Goal: Information Seeking & Learning: Understand process/instructions

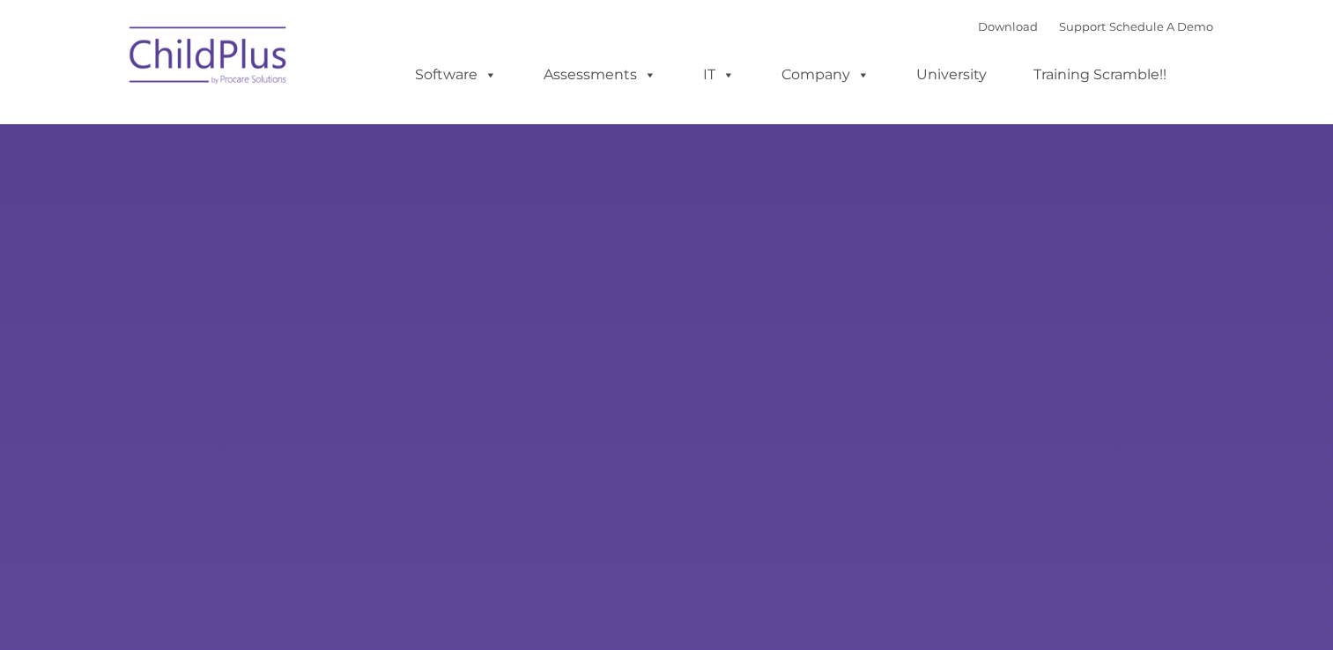
type input ""
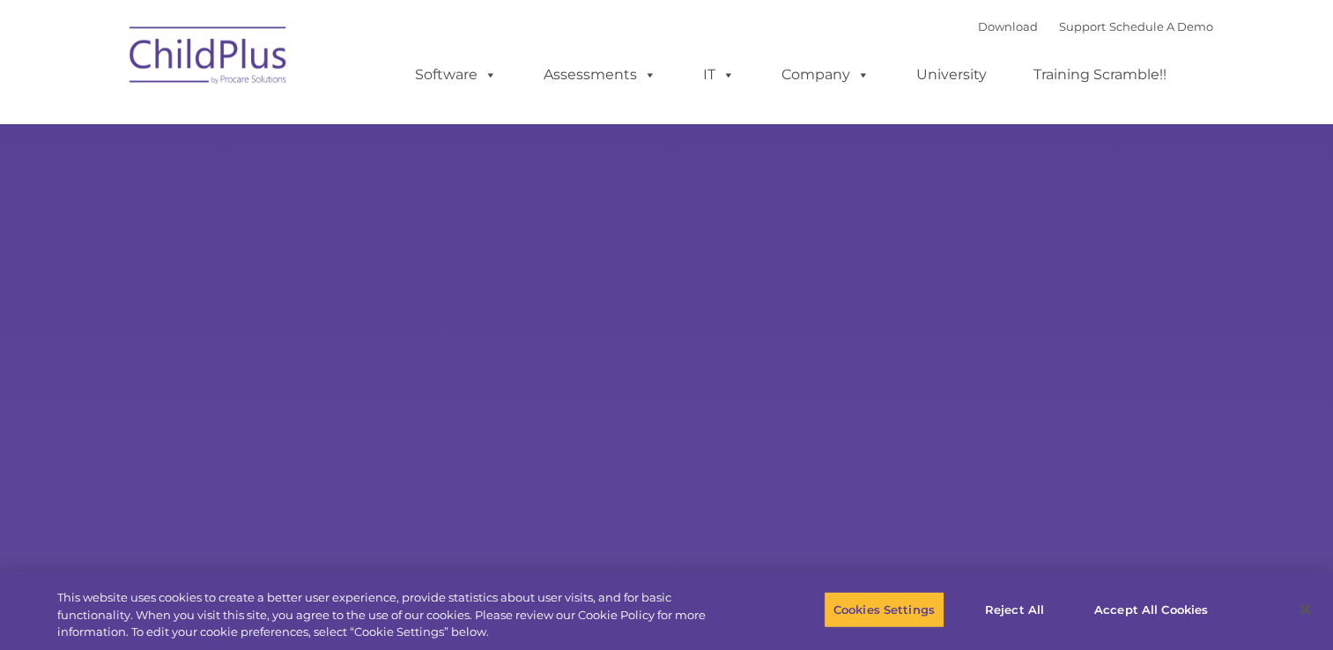
select select "MEDIUM"
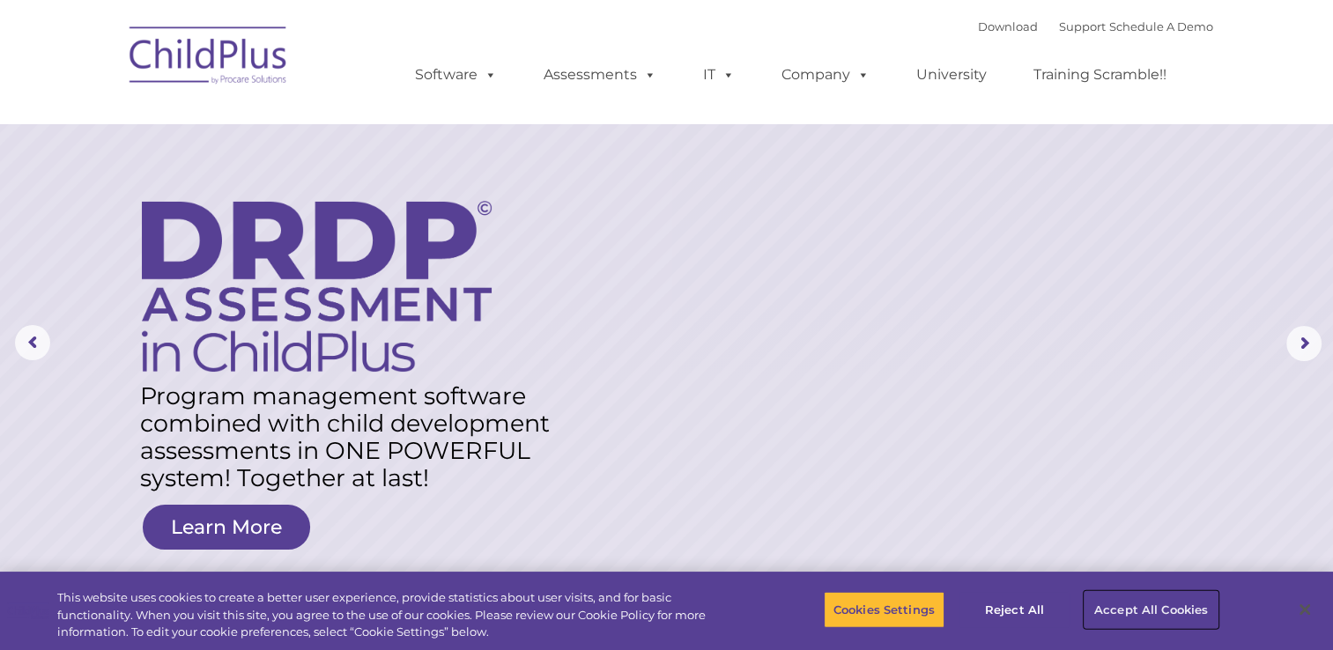
click at [1174, 606] on button "Accept All Cookies" at bounding box center [1151, 609] width 133 height 37
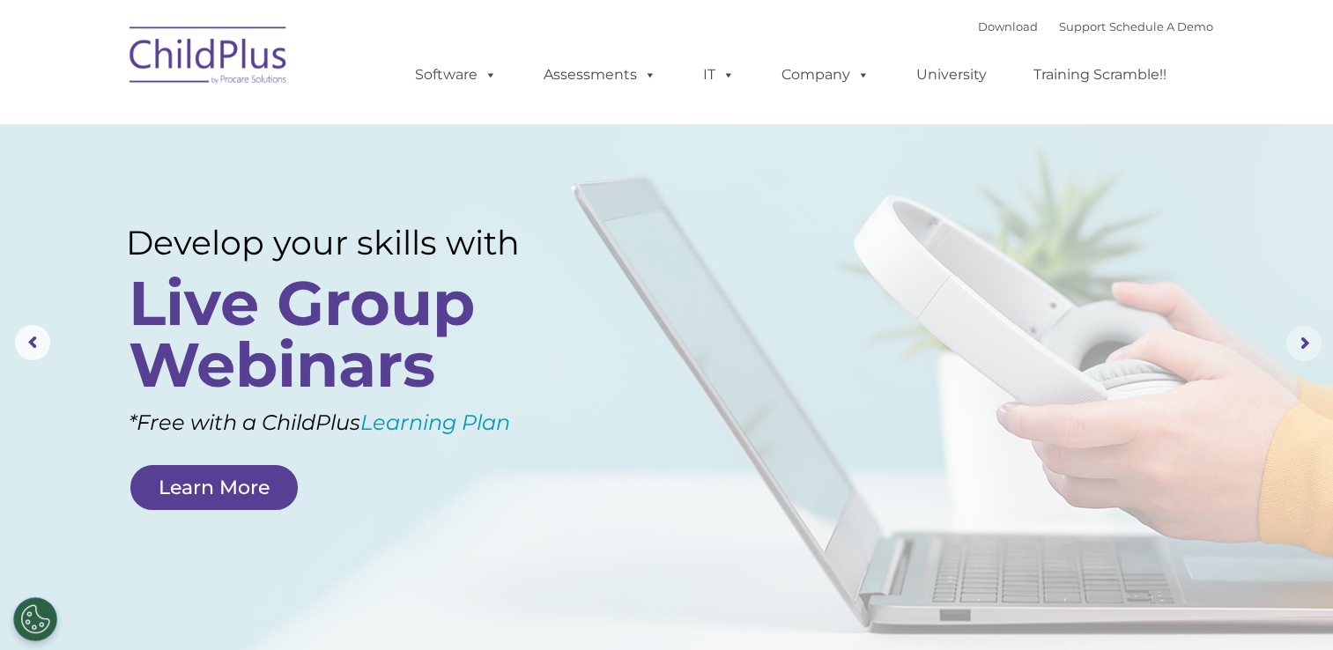
click at [1302, 337] on rs-arrow at bounding box center [1304, 343] width 35 height 35
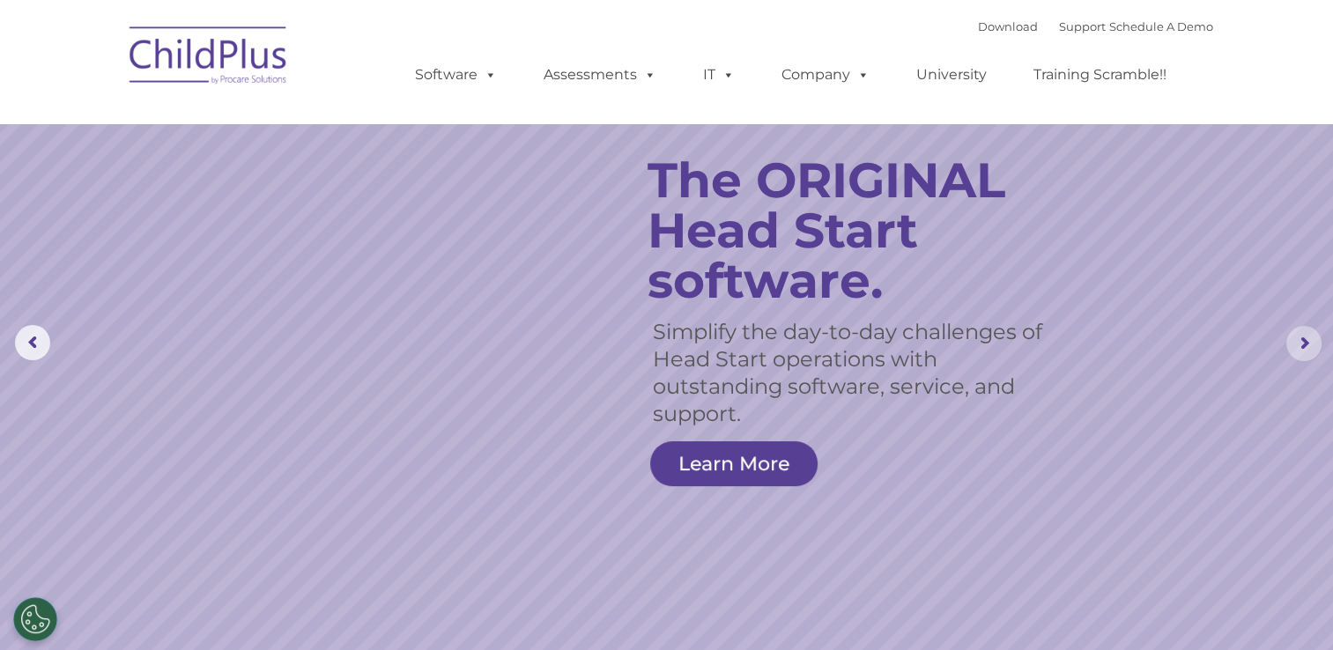
click at [1302, 337] on rs-arrow at bounding box center [1304, 343] width 35 height 35
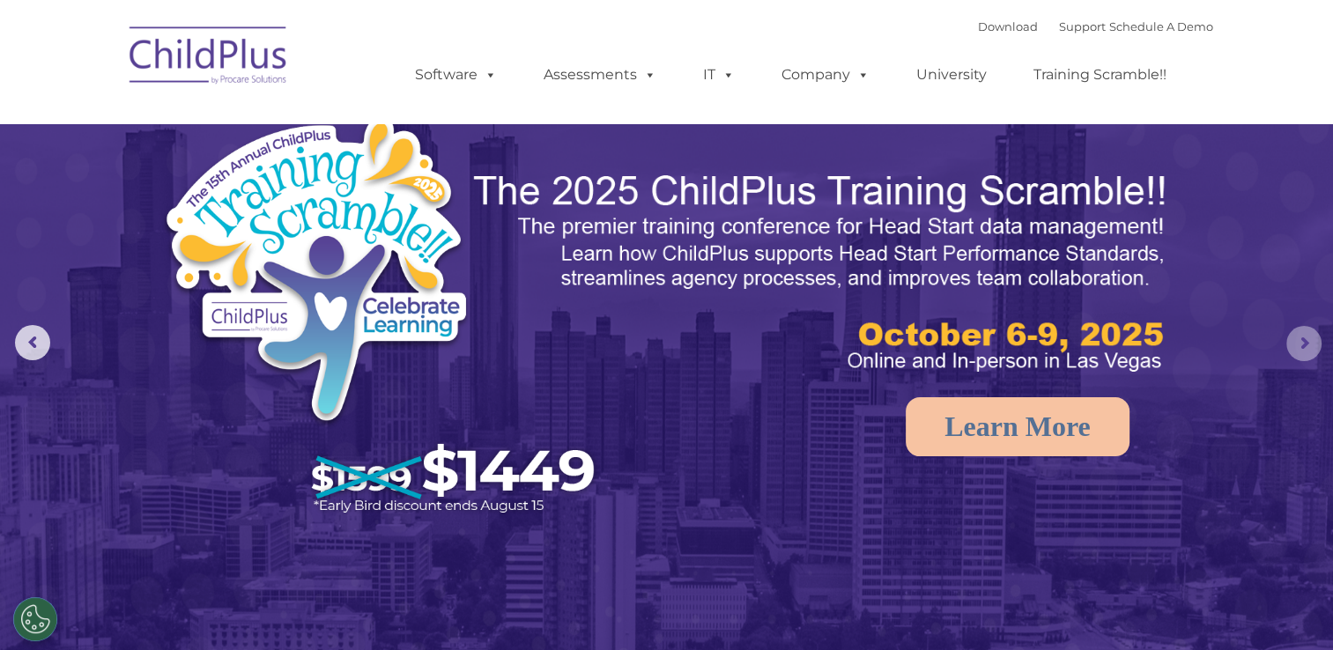
click at [1302, 337] on rs-arrow at bounding box center [1304, 343] width 35 height 35
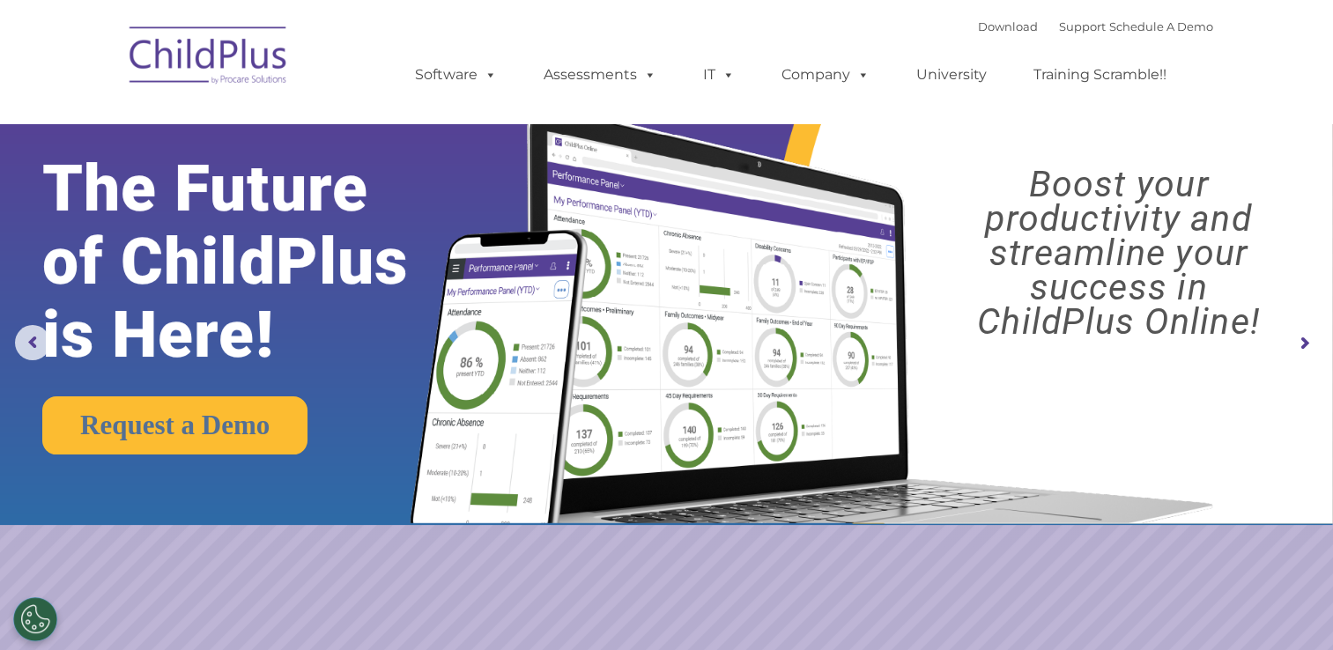
click at [1302, 337] on rs-arrow at bounding box center [1304, 343] width 35 height 35
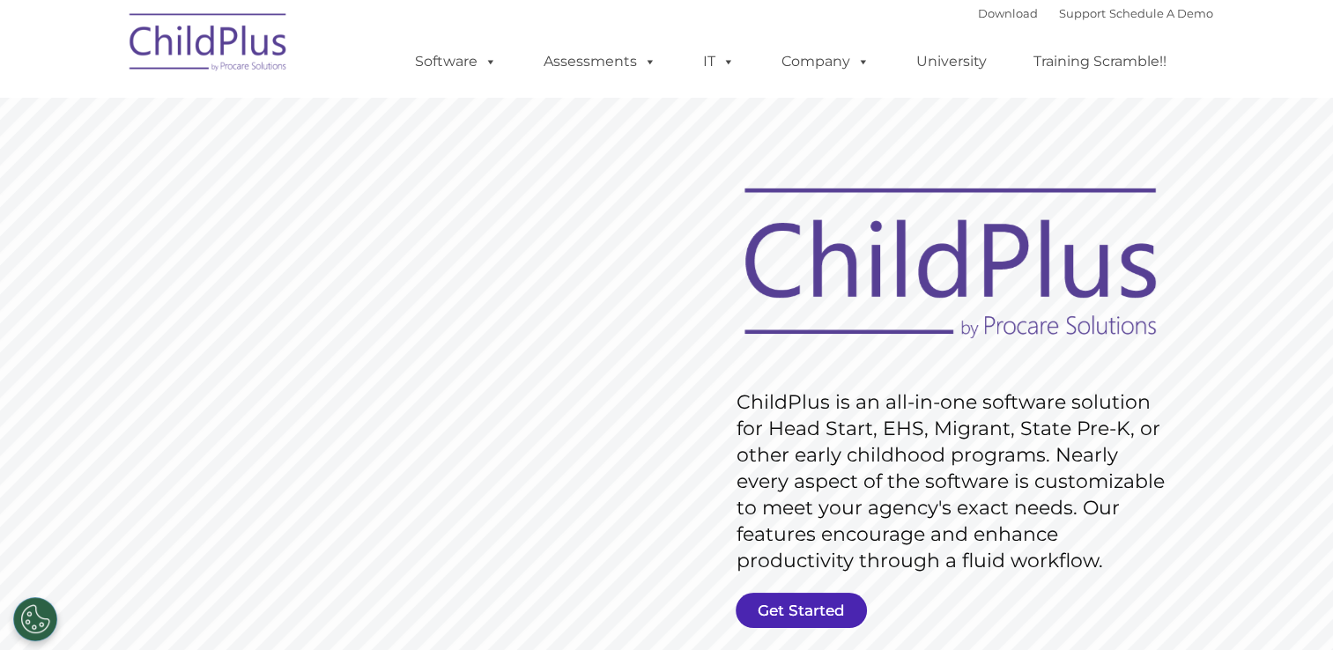
click at [817, 610] on link "Get Started" at bounding box center [801, 610] width 131 height 35
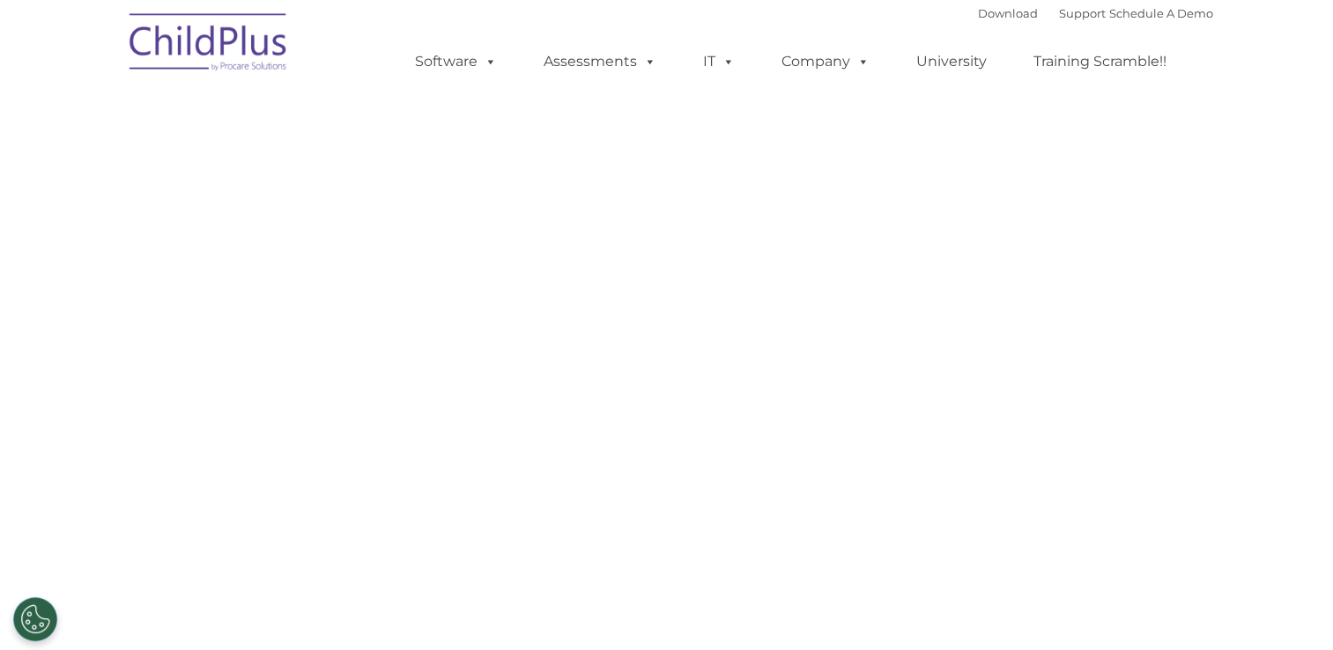
select select "MEDIUM"
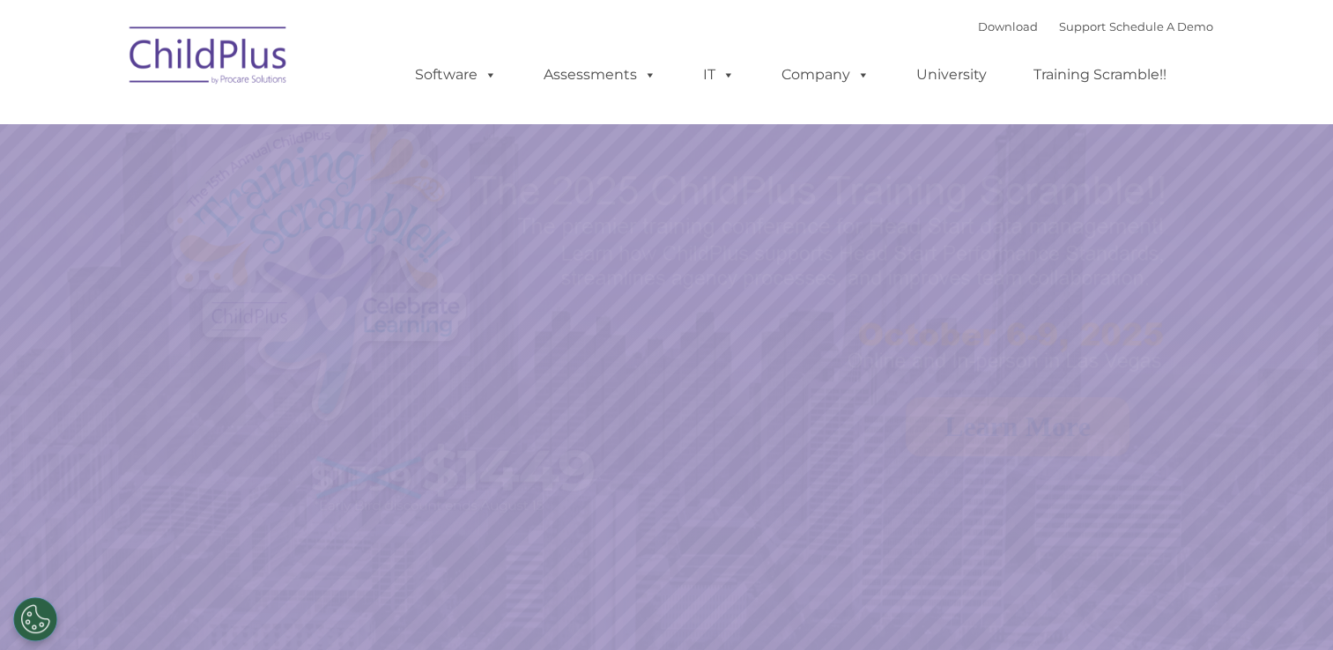
select select "MEDIUM"
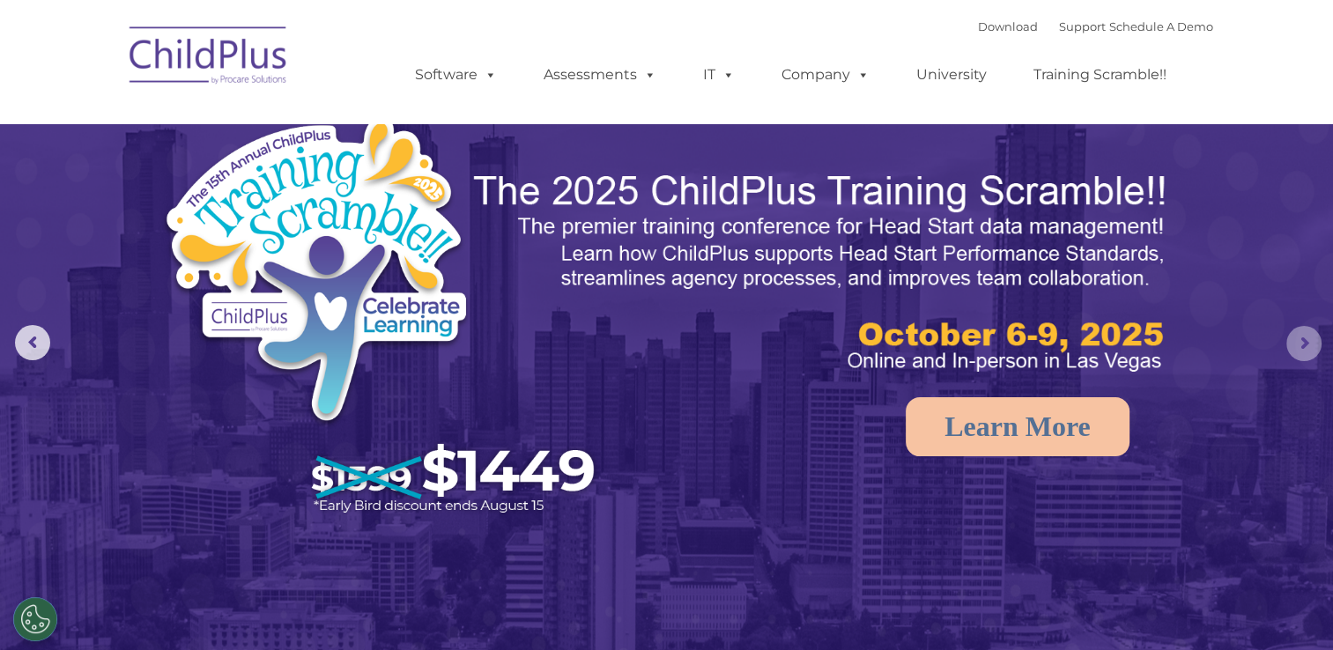
click at [1307, 345] on rs-arrow at bounding box center [1304, 343] width 35 height 35
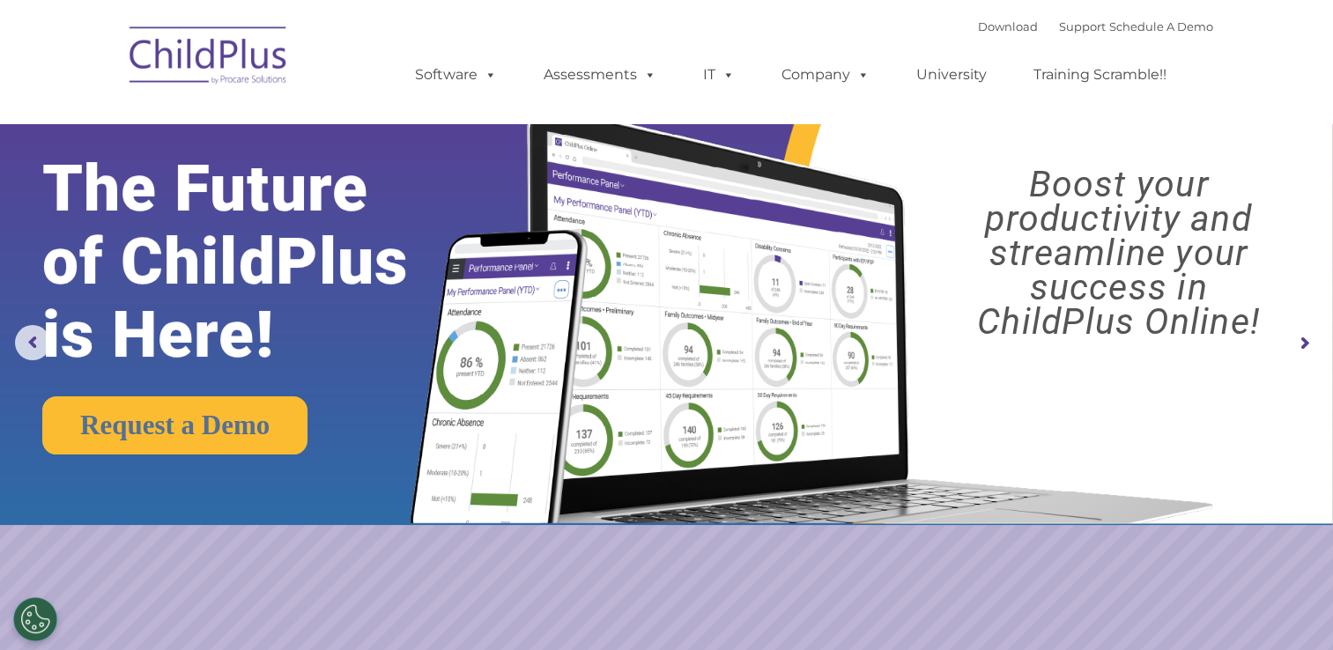
click at [1307, 345] on rs-arrow at bounding box center [1304, 343] width 35 height 35
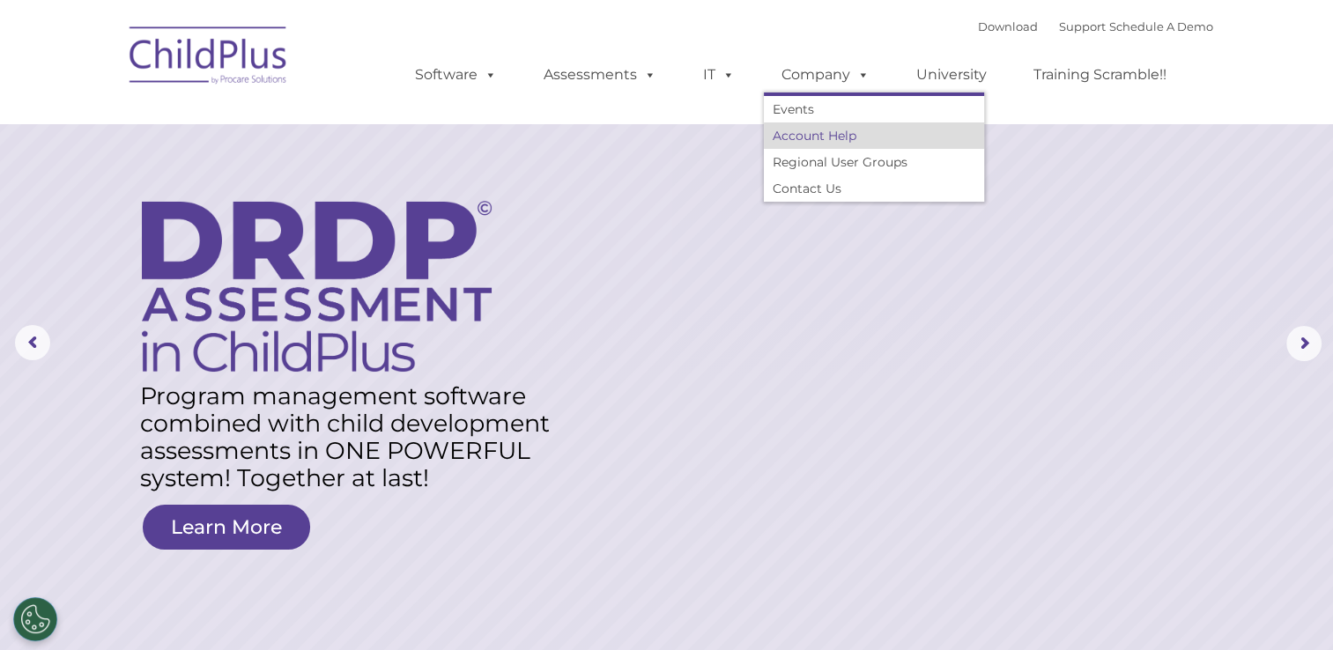
click at [830, 132] on link "Account Help" at bounding box center [874, 135] width 220 height 26
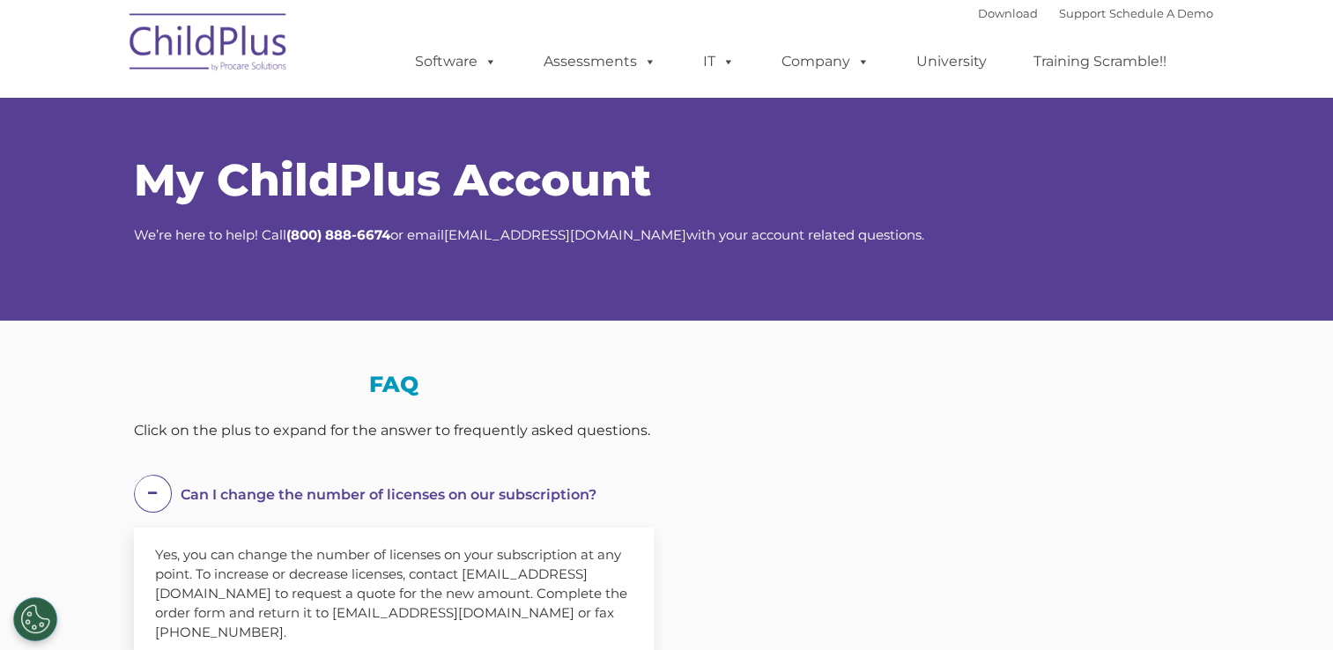
select select "MEDIUM"
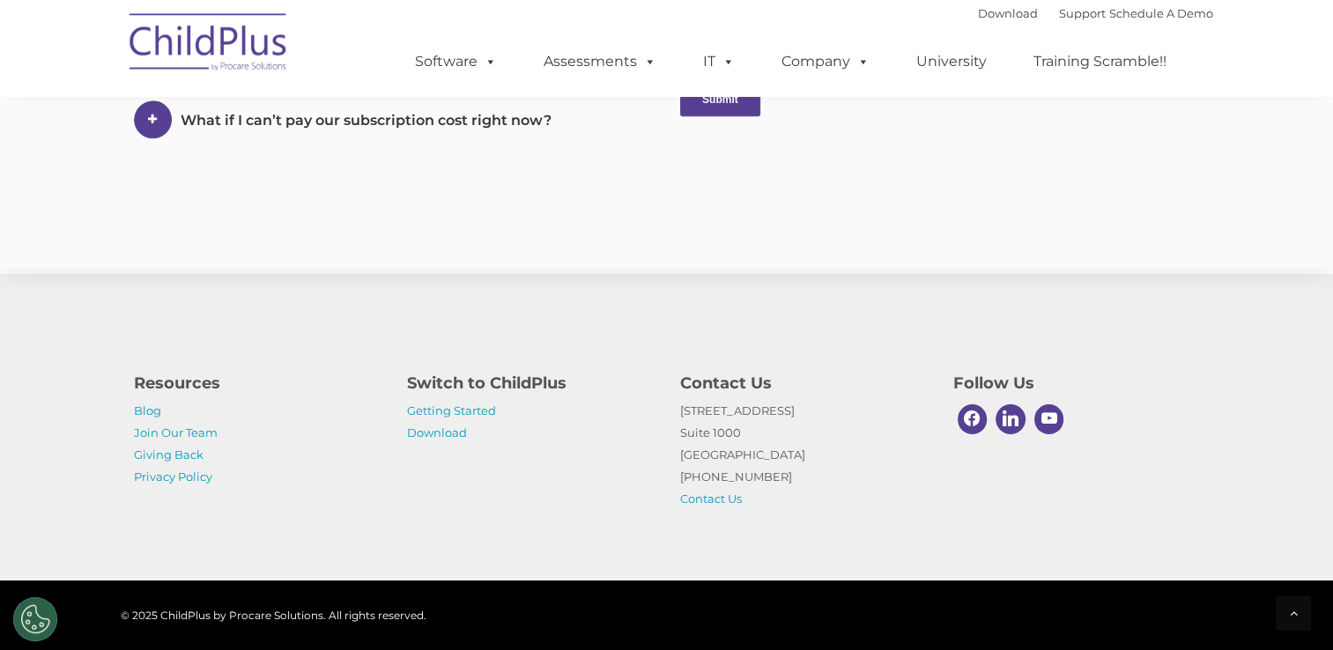
scroll to position [1069, 0]
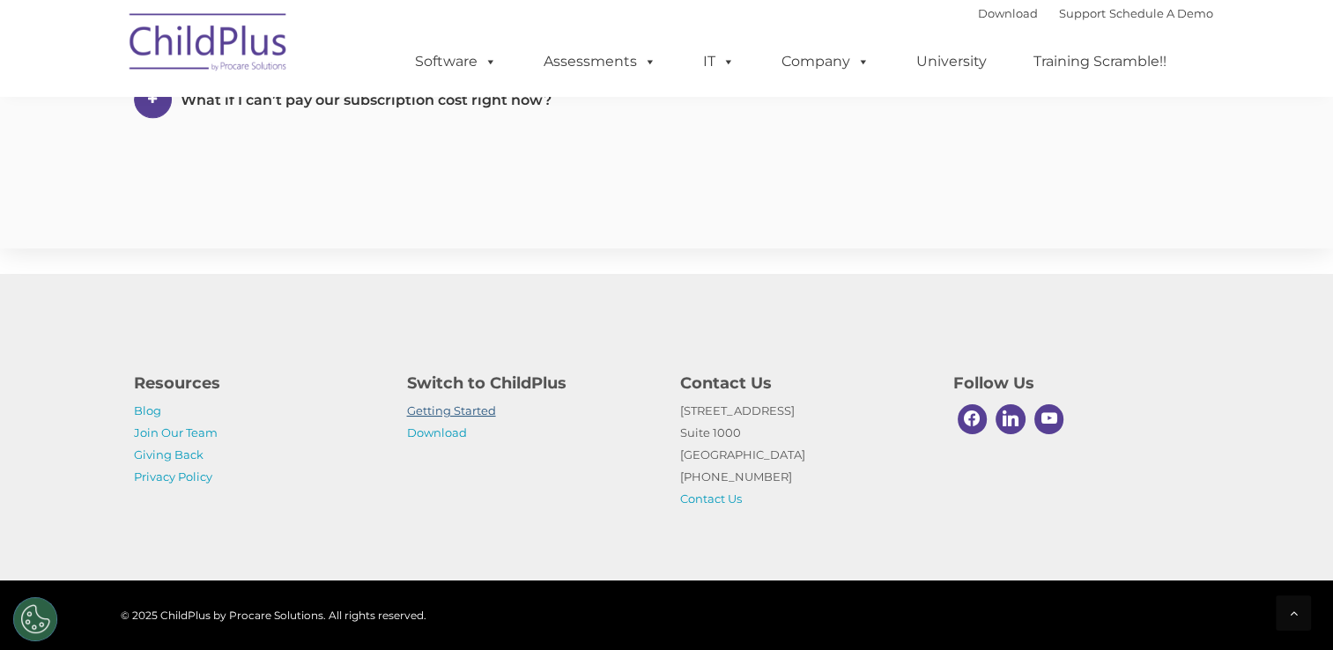
click at [484, 411] on link "Getting Started" at bounding box center [451, 411] width 89 height 14
